Goal: Information Seeking & Learning: Learn about a topic

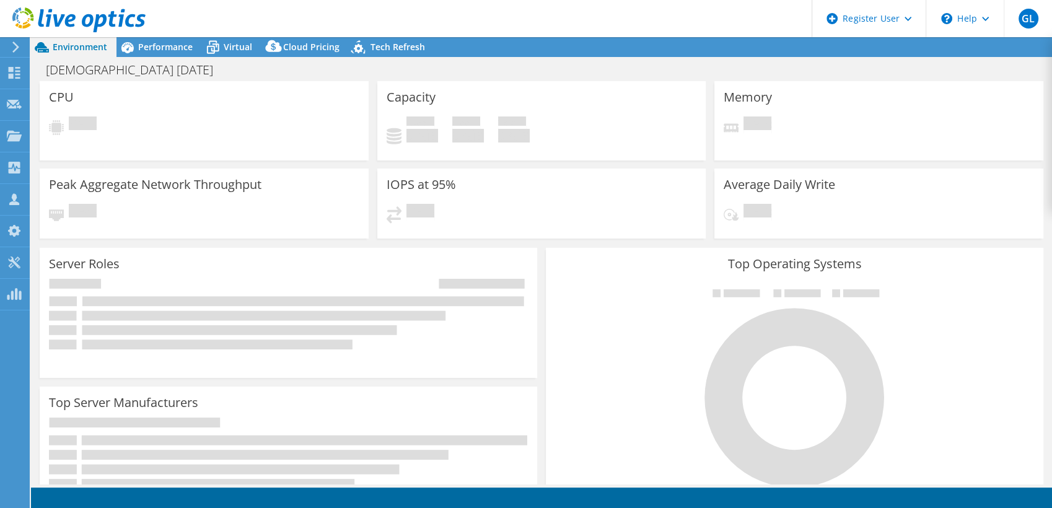
select select "USD"
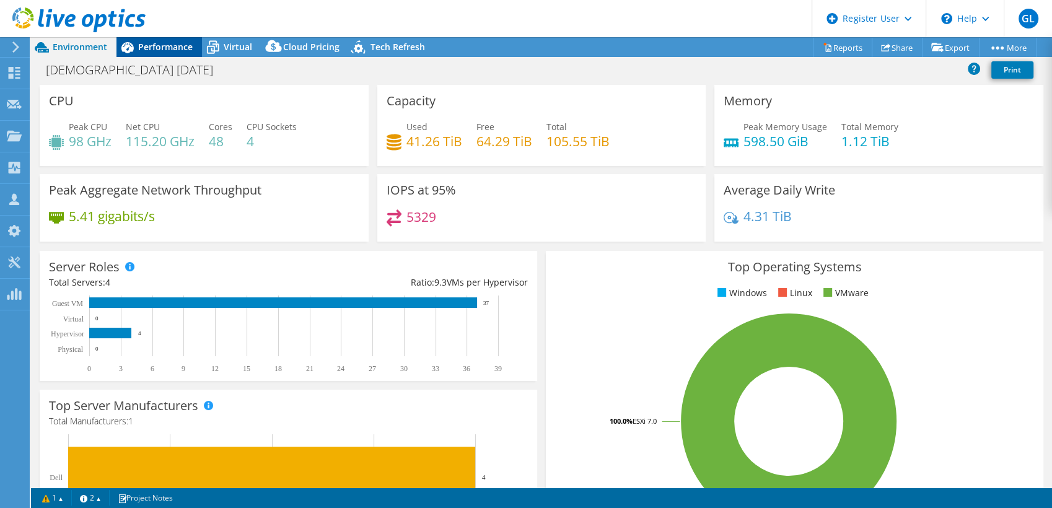
click at [176, 41] on span "Performance" at bounding box center [165, 47] width 54 height 12
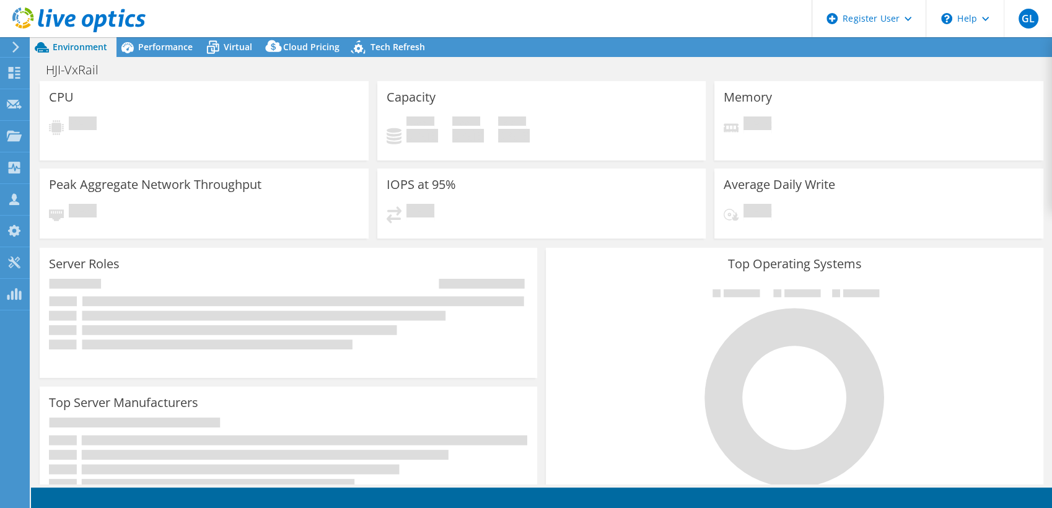
select select "USD"
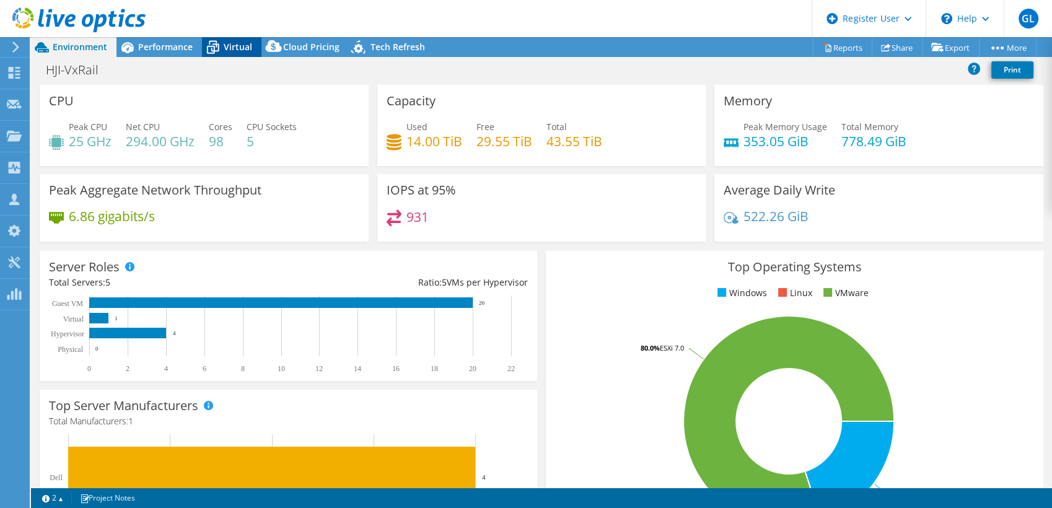
click at [237, 46] on span "Virtual" at bounding box center [238, 47] width 28 height 12
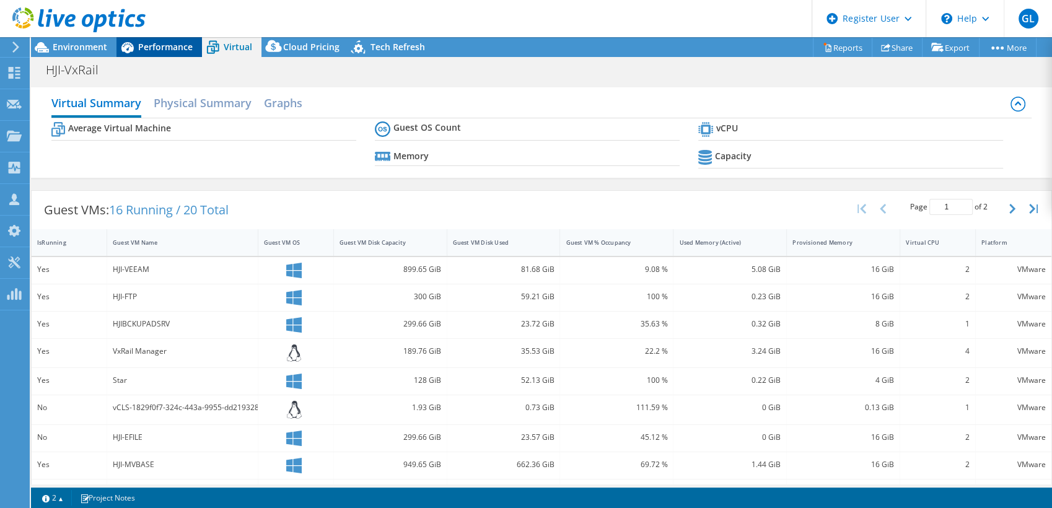
click at [168, 43] on span "Performance" at bounding box center [165, 47] width 54 height 12
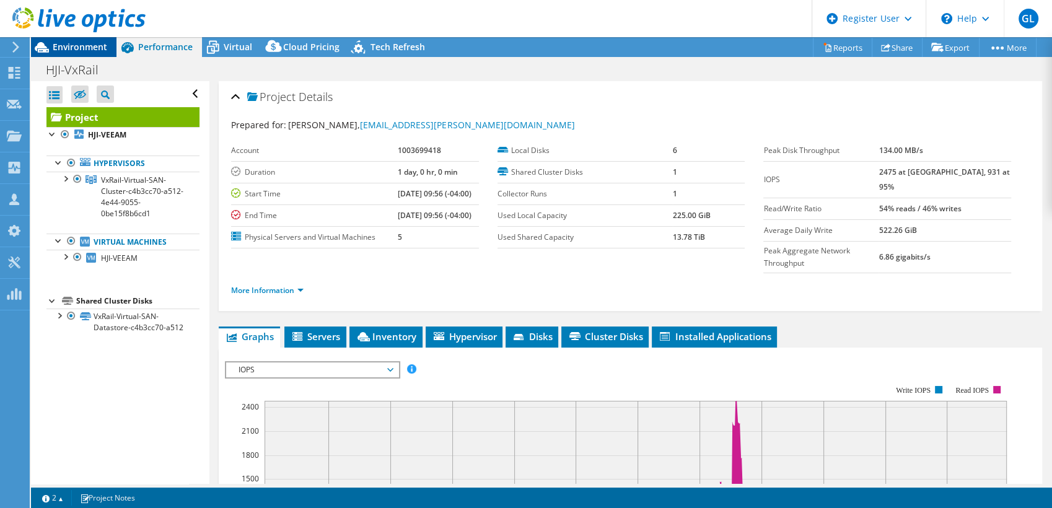
click at [89, 42] on span "Environment" at bounding box center [80, 47] width 54 height 12
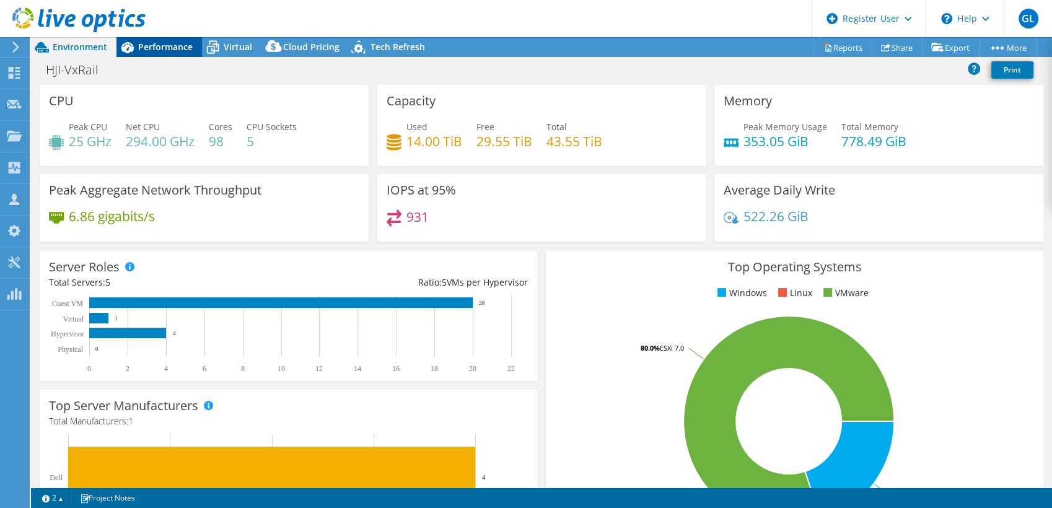
click at [159, 43] on span "Performance" at bounding box center [165, 47] width 54 height 12
